Goal: Task Accomplishment & Management: Use online tool/utility

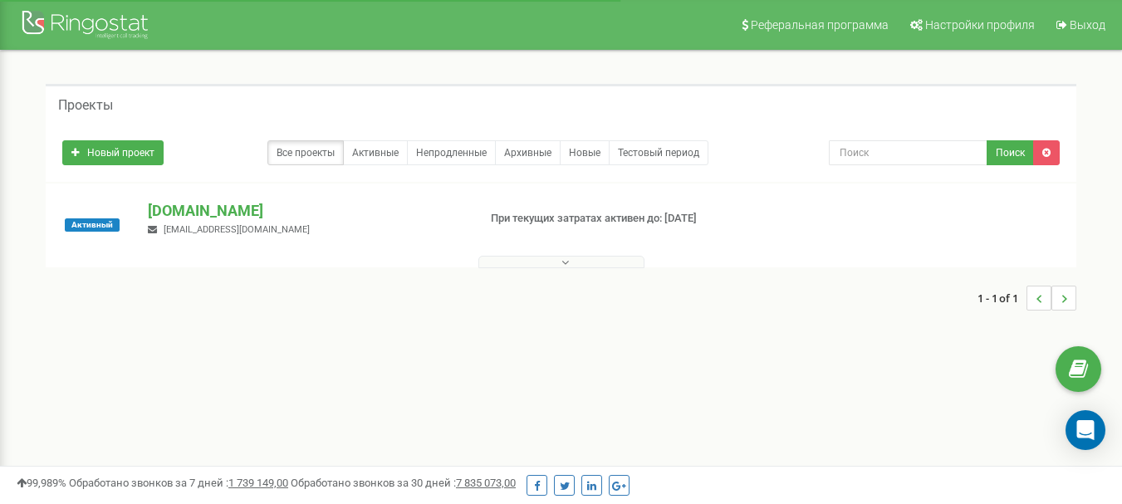
click at [567, 265] on icon at bounding box center [565, 263] width 7 height 12
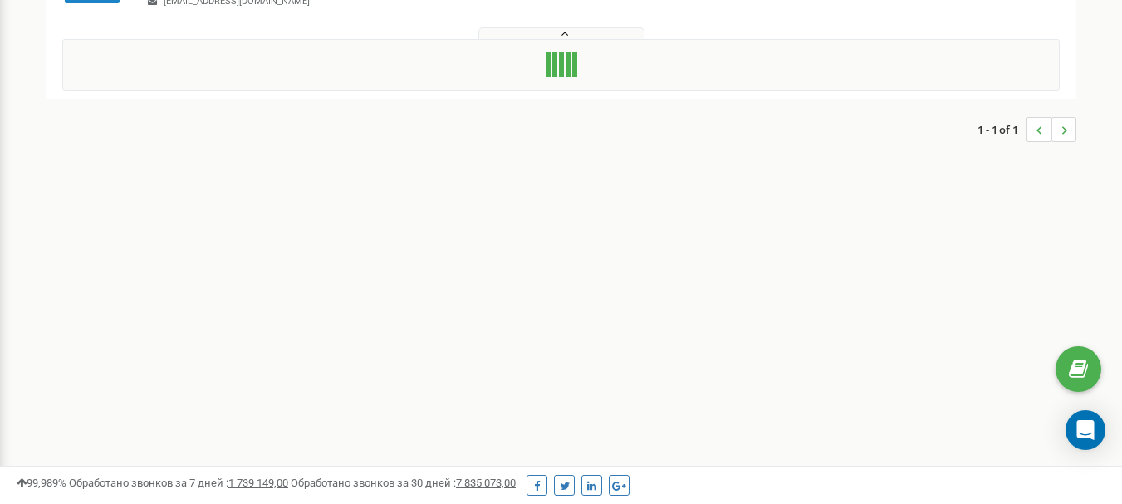
scroll to position [249, 0]
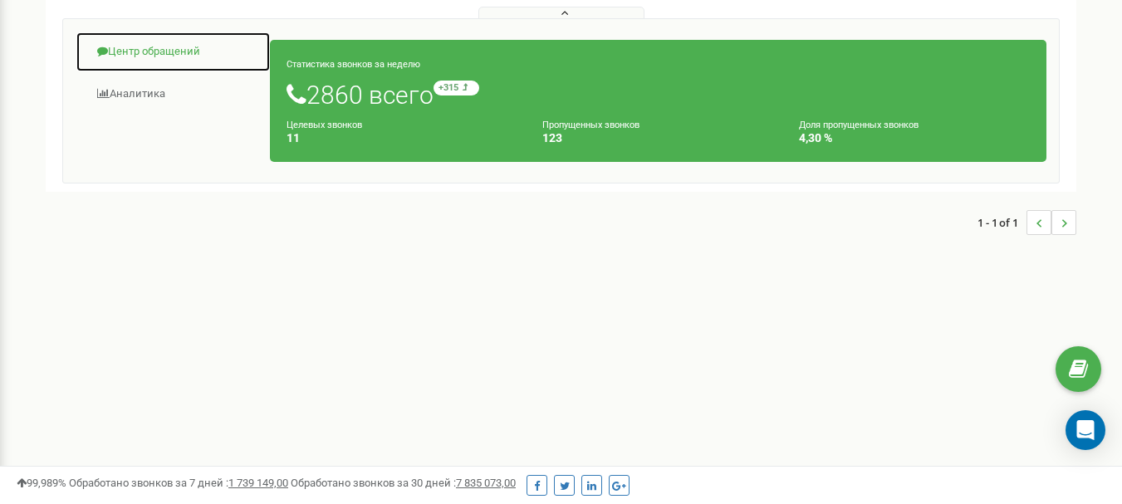
click at [164, 60] on link "Центр обращений" at bounding box center [173, 52] width 195 height 41
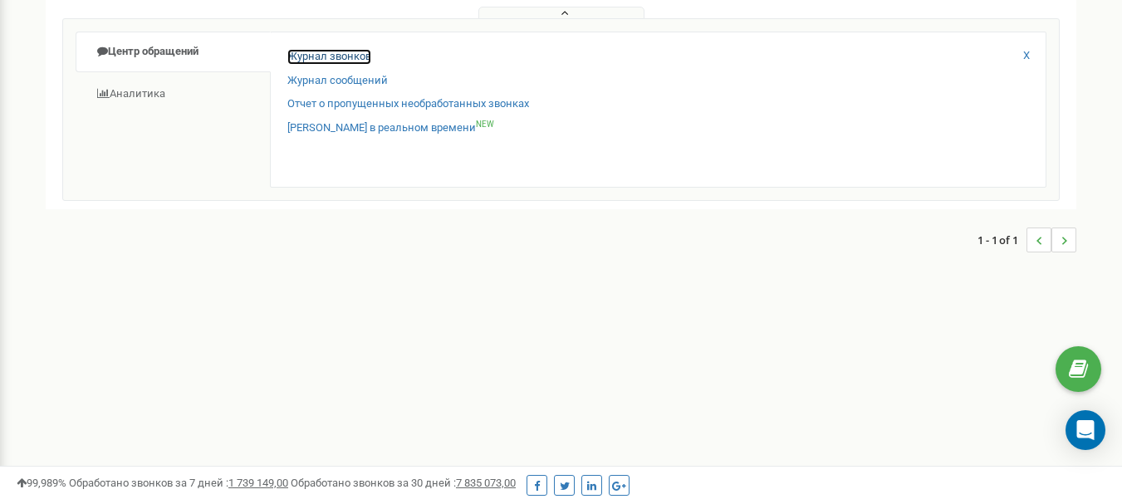
click at [328, 58] on link "Журнал звонков" at bounding box center [329, 57] width 84 height 16
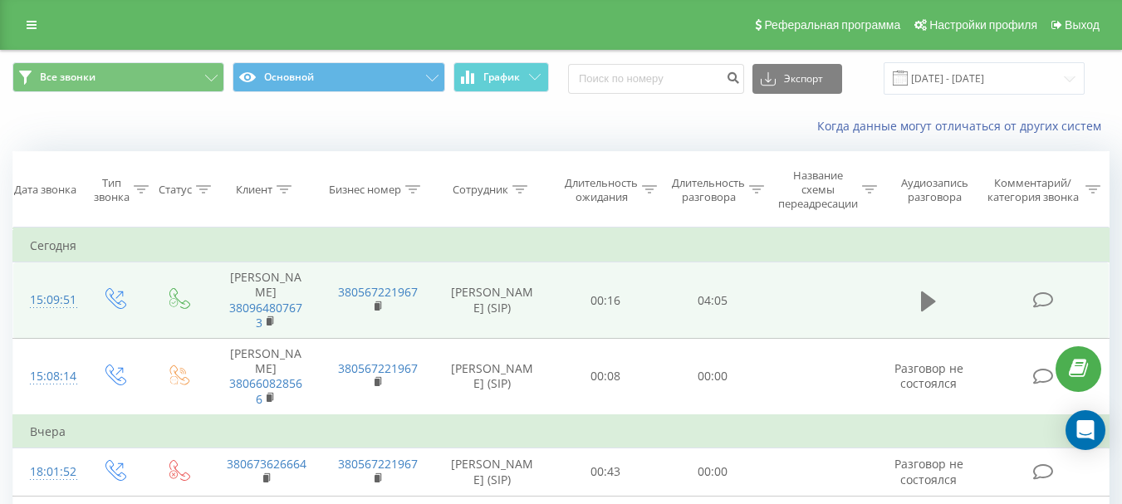
click at [931, 308] on icon at bounding box center [928, 301] width 15 height 23
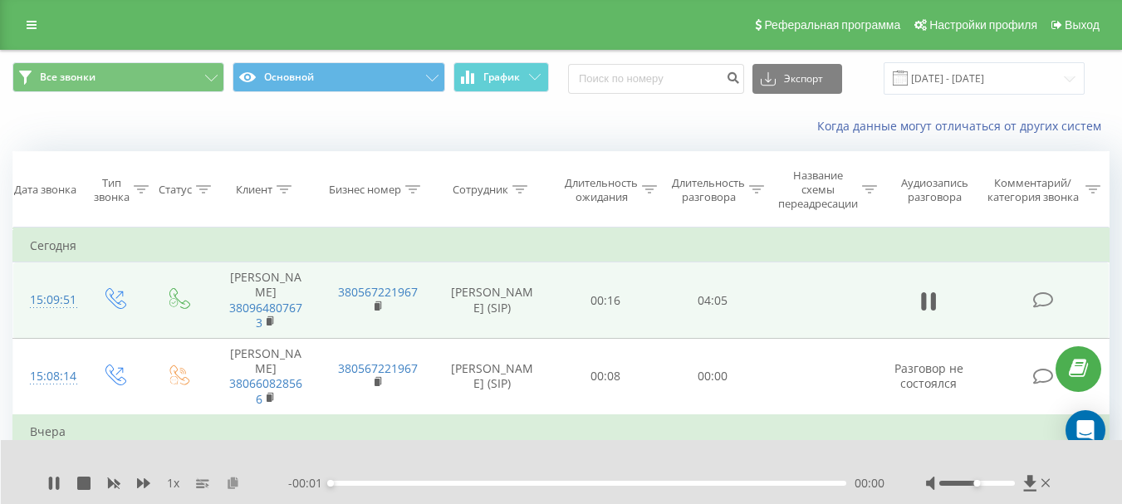
click at [228, 484] on icon at bounding box center [233, 483] width 14 height 12
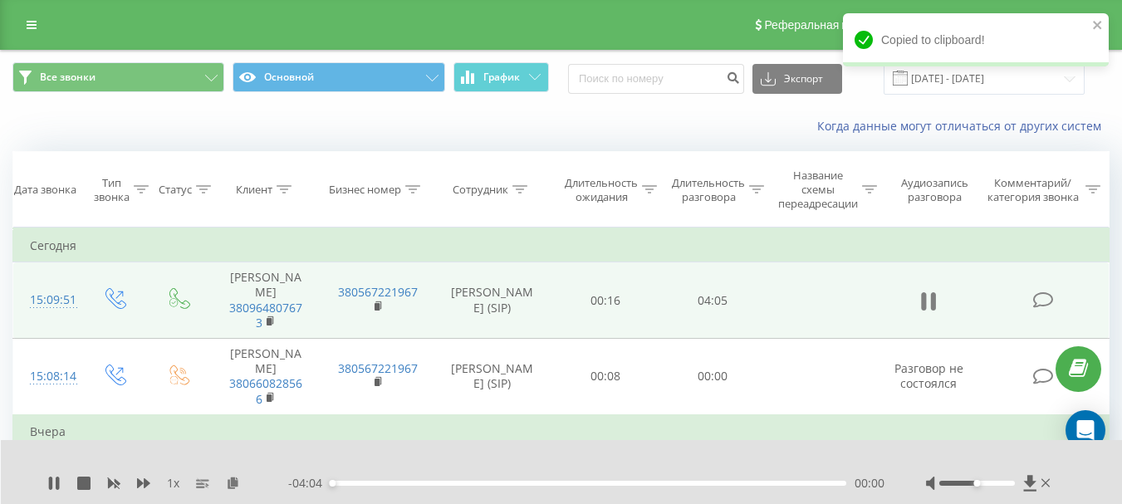
click at [924, 301] on icon at bounding box center [924, 301] width 5 height 18
